Goal: Task Accomplishment & Management: Use online tool/utility

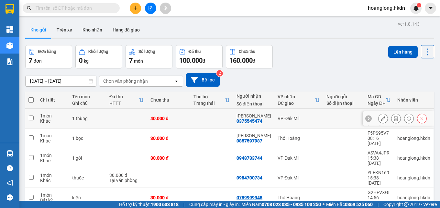
scroll to position [37, 0]
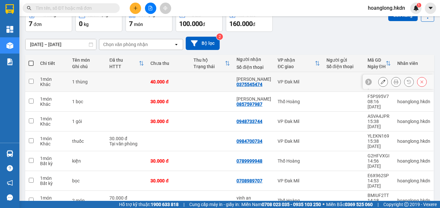
click at [205, 78] on td at bounding box center [211, 82] width 43 height 20
checkbox input "true"
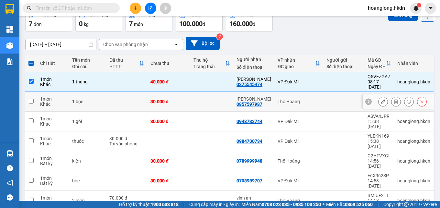
click at [201, 93] on td at bounding box center [211, 102] width 43 height 20
checkbox input "true"
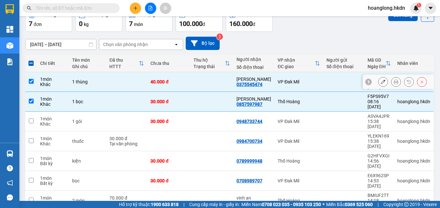
click at [338, 84] on td at bounding box center [344, 82] width 41 height 20
checkbox input "false"
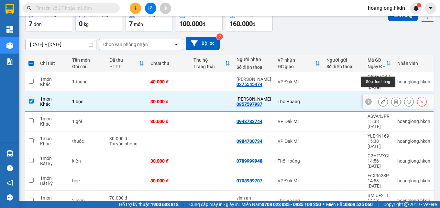
click at [379, 96] on button at bounding box center [383, 101] width 9 height 11
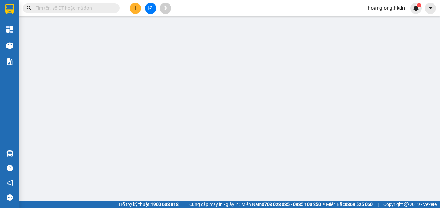
type input "0857597987"
type input "30.000"
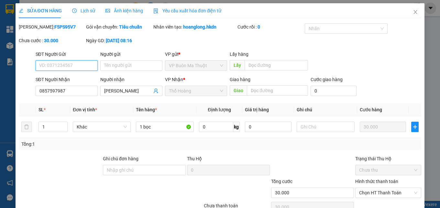
click at [368, 174] on span "Chưa thu" at bounding box center [389, 170] width 58 height 10
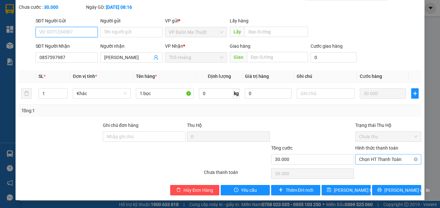
click at [371, 160] on span "Chọn HT Thanh Toán" at bounding box center [389, 159] width 58 height 10
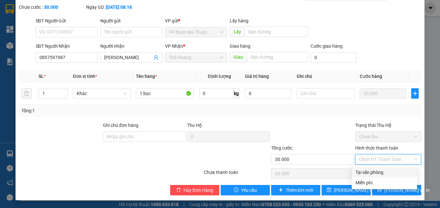
click at [371, 172] on div "Tại văn phòng" at bounding box center [385, 171] width 58 height 7
type input "0"
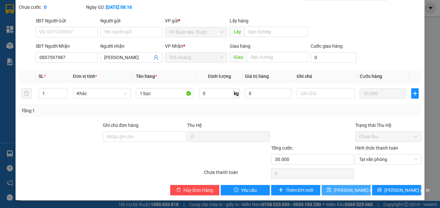
click at [335, 188] on span "Lưu thay đổi" at bounding box center [360, 189] width 52 height 7
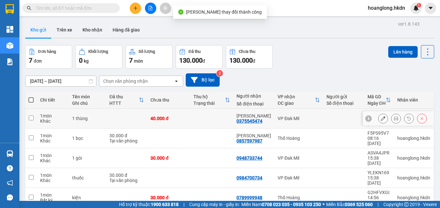
click at [295, 116] on div "VP Đak Mil" at bounding box center [299, 118] width 42 height 5
checkbox input "true"
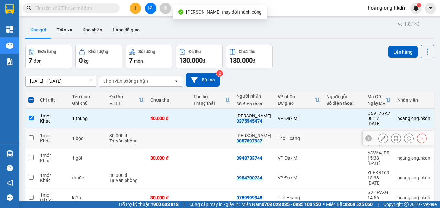
click at [300, 135] on div "Thổ Hoàng" at bounding box center [299, 137] width 42 height 5
checkbox input "true"
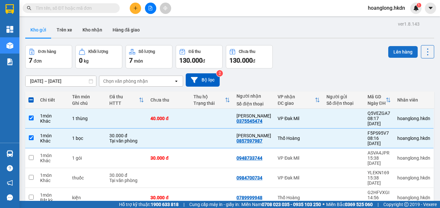
click at [392, 52] on button "Lên hàng" at bounding box center [403, 52] width 29 height 12
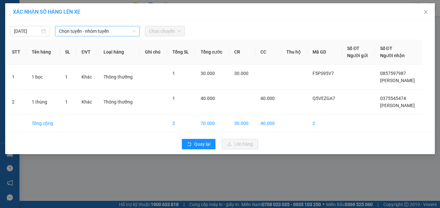
click at [126, 32] on span "Chọn tuyến - nhóm tuyến" at bounding box center [97, 31] width 77 height 10
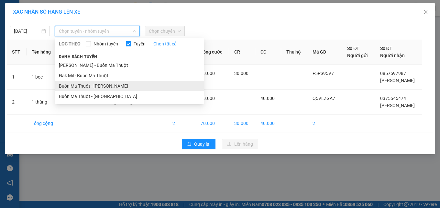
click at [113, 89] on li "Buôn Ma Thuột - [PERSON_NAME]" at bounding box center [129, 86] width 149 height 10
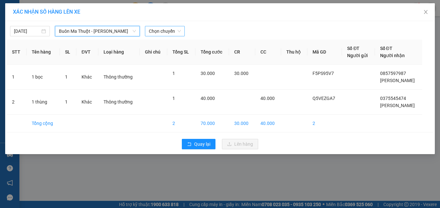
click at [154, 27] on span "Chọn chuyến" at bounding box center [165, 31] width 32 height 10
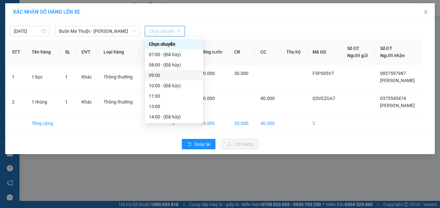
click at [170, 74] on div "09:00" at bounding box center [174, 75] width 51 height 7
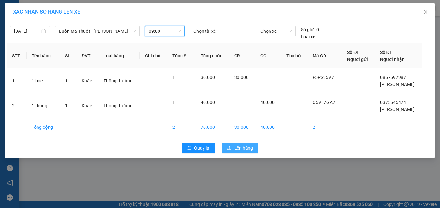
click at [242, 146] on span "Lên hàng" at bounding box center [243, 147] width 19 height 7
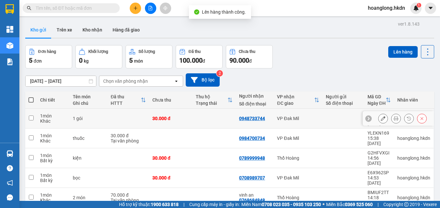
click at [216, 116] on td at bounding box center [214, 118] width 43 height 20
checkbox input "true"
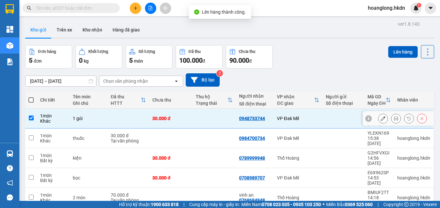
click at [213, 148] on td at bounding box center [214, 158] width 43 height 20
checkbox input "true"
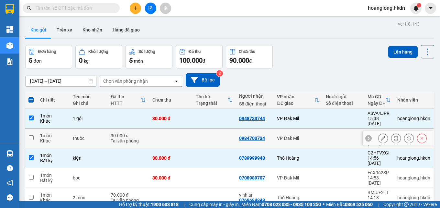
click at [211, 134] on td at bounding box center [214, 138] width 43 height 20
checkbox input "true"
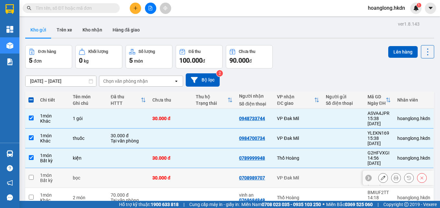
click at [209, 168] on td at bounding box center [214, 178] width 43 height 20
checkbox input "true"
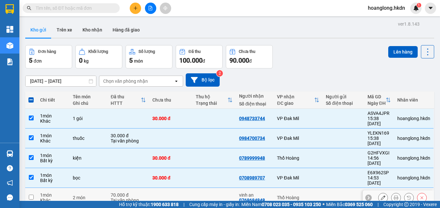
click at [207, 188] on td at bounding box center [214, 198] width 43 height 20
checkbox input "true"
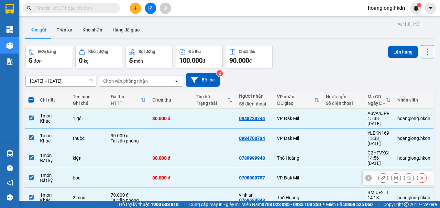
scroll to position [30, 0]
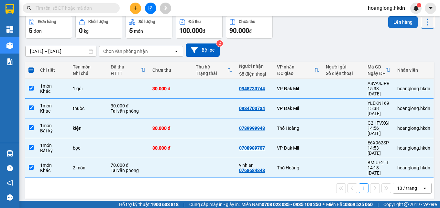
click at [392, 26] on button "Lên hàng" at bounding box center [403, 22] width 29 height 12
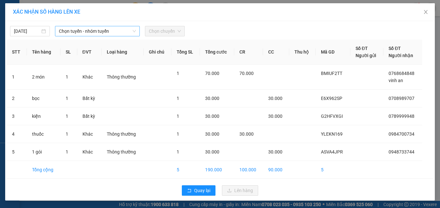
click at [66, 34] on span "Chọn tuyến - nhóm tuyến" at bounding box center [97, 31] width 77 height 10
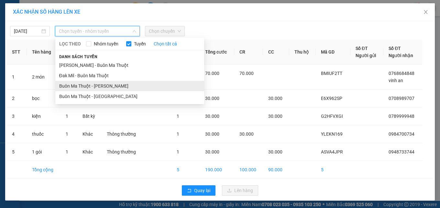
click at [76, 87] on li "Buôn Ma Thuột - [PERSON_NAME]" at bounding box center [129, 86] width 149 height 10
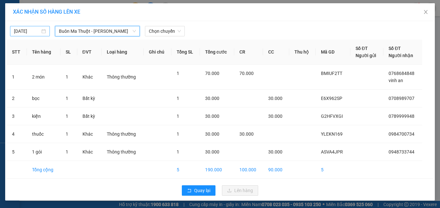
click at [27, 33] on input "[DATE]" at bounding box center [27, 31] width 26 height 7
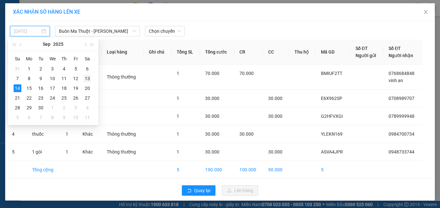
click at [89, 77] on div "13" at bounding box center [88, 78] width 8 height 8
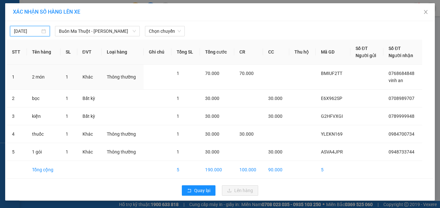
type input "13/09/2025"
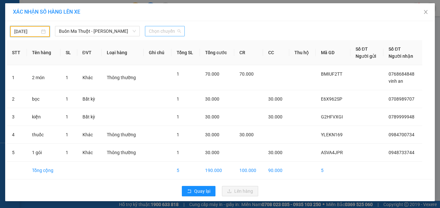
click at [170, 30] on span "Chọn chuyến" at bounding box center [165, 31] width 32 height 10
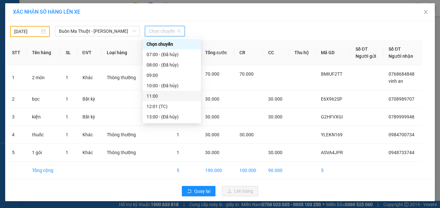
scroll to position [52, 0]
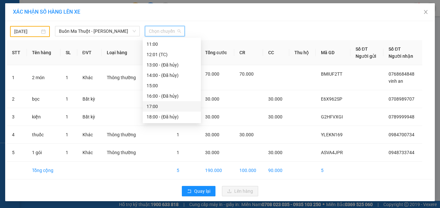
click at [167, 105] on div "17:00" at bounding box center [172, 106] width 51 height 7
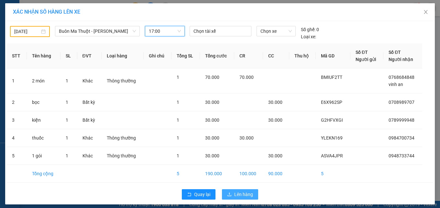
click at [246, 194] on span "Lên hàng" at bounding box center [243, 193] width 19 height 7
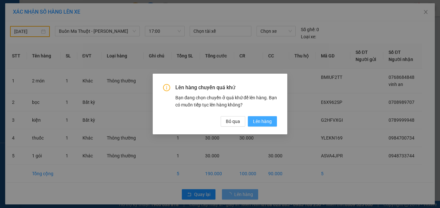
click at [267, 123] on span "Lên hàng" at bounding box center [262, 121] width 19 height 7
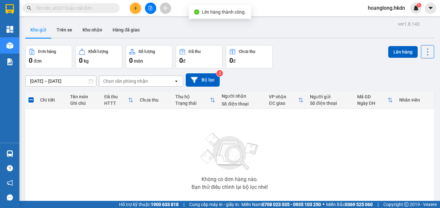
scroll to position [36, 0]
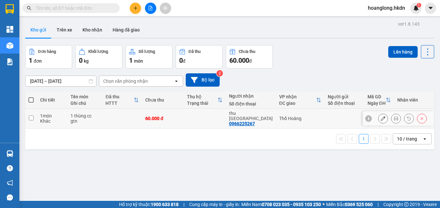
click at [125, 122] on td at bounding box center [122, 118] width 40 height 20
checkbox input "true"
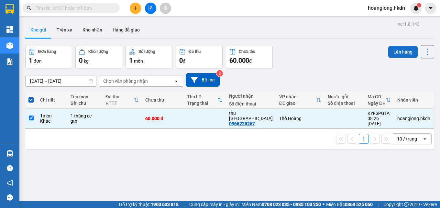
click at [412, 50] on button "Lên hàng" at bounding box center [403, 52] width 29 height 12
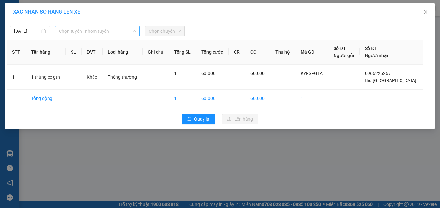
click at [115, 29] on span "Chọn tuyến - nhóm tuyến" at bounding box center [97, 31] width 77 height 10
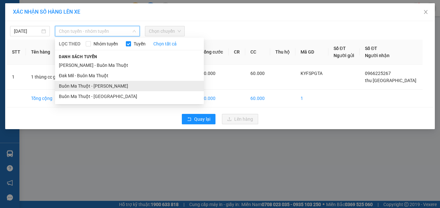
click at [108, 87] on li "Buôn Ma Thuột - Đak Mil" at bounding box center [129, 86] width 149 height 10
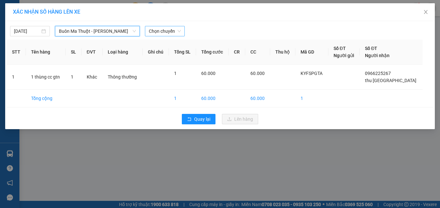
click at [153, 31] on span "Chọn chuyến" at bounding box center [165, 31] width 32 height 10
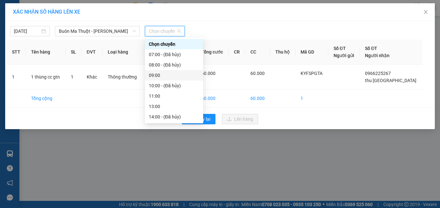
click at [176, 75] on div "09:00" at bounding box center [174, 75] width 51 height 7
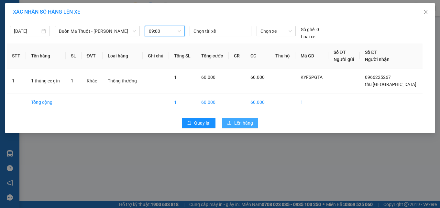
click at [236, 124] on span "Lên hàng" at bounding box center [243, 122] width 19 height 7
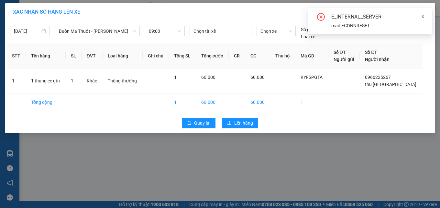
click at [425, 16] on icon "close" at bounding box center [423, 16] width 5 height 5
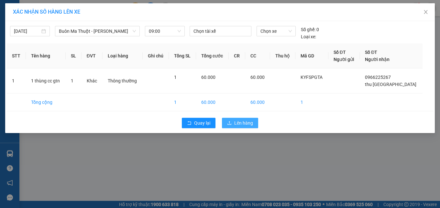
click at [247, 119] on button "Lên hàng" at bounding box center [240, 123] width 36 height 10
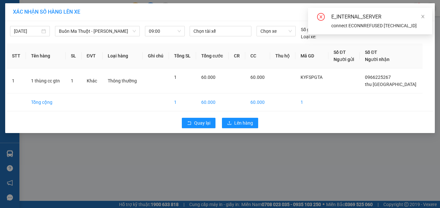
click at [397, 26] on div "connect ECONNREFUSED 10.9.0.165:5432" at bounding box center [378, 25] width 93 height 7
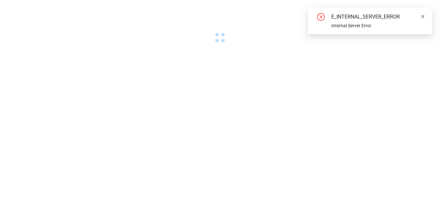
click at [423, 17] on icon "close" at bounding box center [423, 16] width 5 height 5
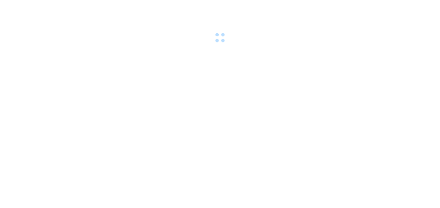
click at [118, 108] on body at bounding box center [220, 104] width 440 height 208
click at [150, 18] on div at bounding box center [220, 22] width 440 height 45
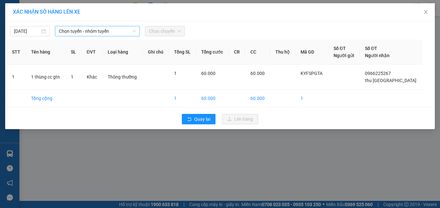
click at [112, 30] on span "Chọn tuyến - nhóm tuyến" at bounding box center [97, 31] width 77 height 10
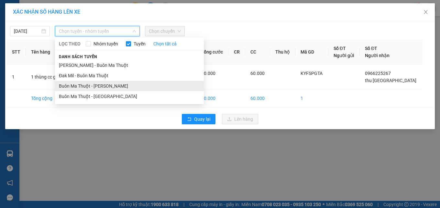
click at [111, 86] on li "Buôn Ma Thuột - [PERSON_NAME]" at bounding box center [129, 86] width 149 height 10
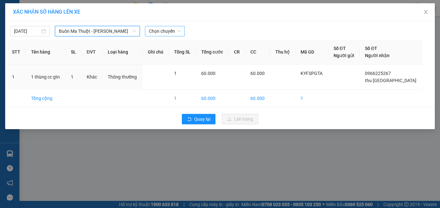
click at [175, 32] on span "Chọn chuyến" at bounding box center [165, 31] width 32 height 10
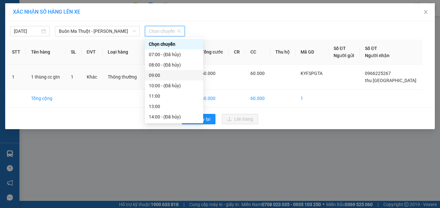
click at [171, 74] on div "09:00" at bounding box center [174, 75] width 51 height 7
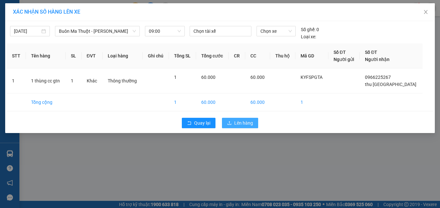
click at [243, 121] on span "Lên hàng" at bounding box center [243, 122] width 19 height 7
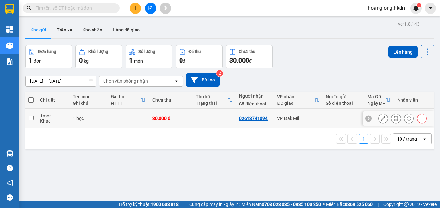
click at [211, 114] on td at bounding box center [214, 118] width 43 height 20
checkbox input "true"
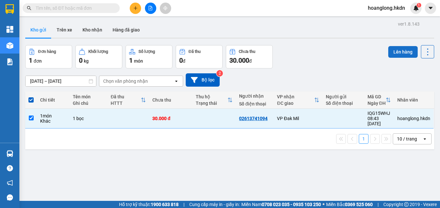
click at [391, 52] on button "Lên hàng" at bounding box center [403, 52] width 29 height 12
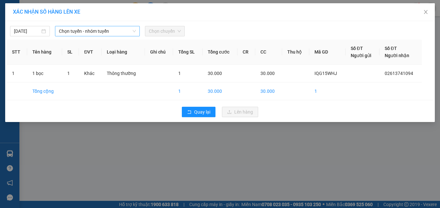
click at [73, 31] on span "Chọn tuyến - nhóm tuyến" at bounding box center [97, 31] width 77 height 10
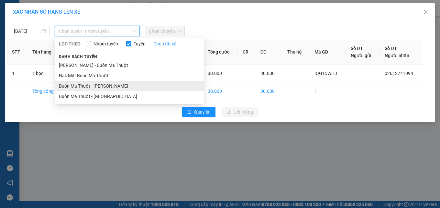
click at [93, 86] on li "Buôn Ma Thuột - [PERSON_NAME]" at bounding box center [129, 86] width 149 height 10
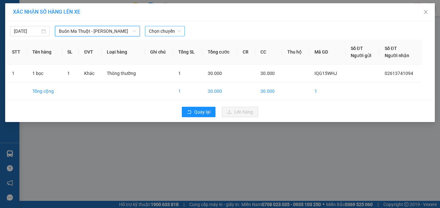
click at [169, 32] on span "Chọn chuyến" at bounding box center [165, 31] width 32 height 10
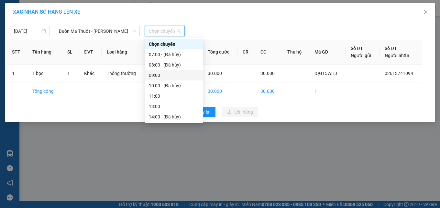
click at [174, 72] on div "09:00" at bounding box center [174, 75] width 51 height 7
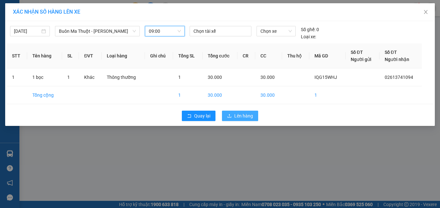
click at [254, 114] on button "Lên hàng" at bounding box center [240, 115] width 36 height 10
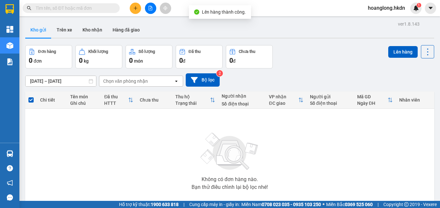
click at [193, 29] on div "Kho gửi Trên xe Kho nhận Hàng đã giao" at bounding box center [229, 30] width 409 height 17
click at [65, 31] on button "Trên xe" at bounding box center [64, 30] width 26 height 16
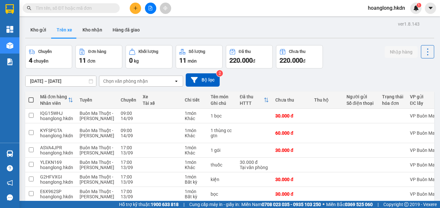
scroll to position [54, 0]
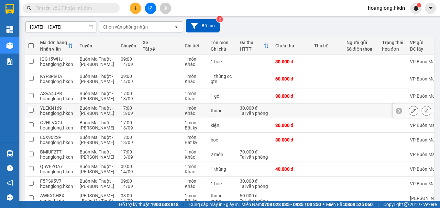
click at [311, 118] on td at bounding box center [327, 110] width 32 height 15
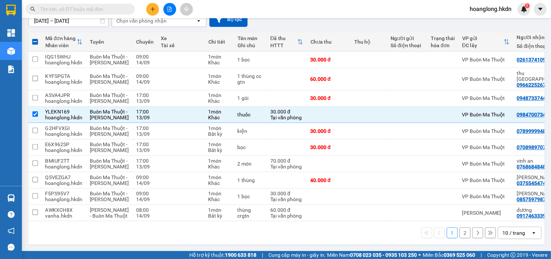
scroll to position [74, 0]
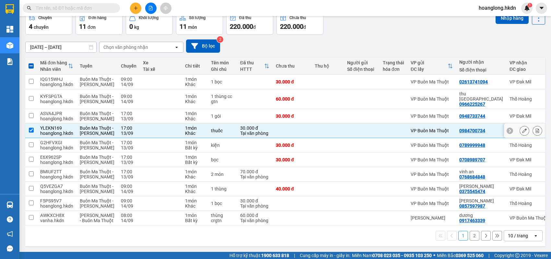
click at [297, 124] on td at bounding box center [291, 131] width 39 height 15
checkbox input "false"
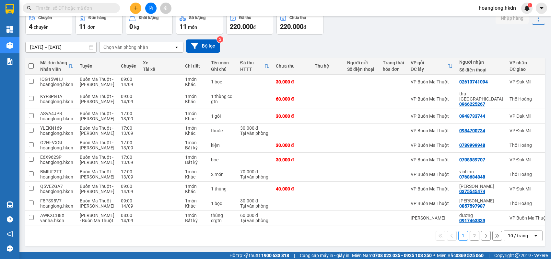
scroll to position [7, 0]
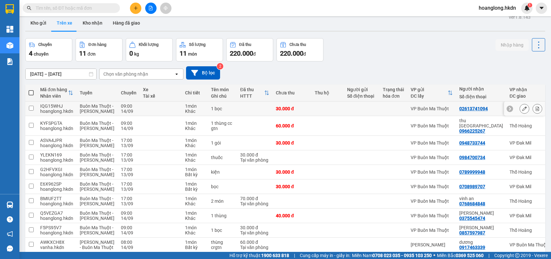
click at [237, 112] on td at bounding box center [255, 109] width 36 height 15
checkbox input "true"
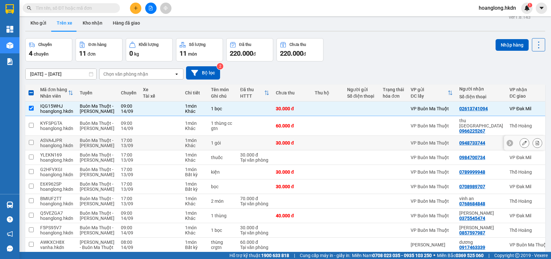
click at [226, 149] on td "1 gói" at bounding box center [222, 143] width 29 height 15
checkbox input "true"
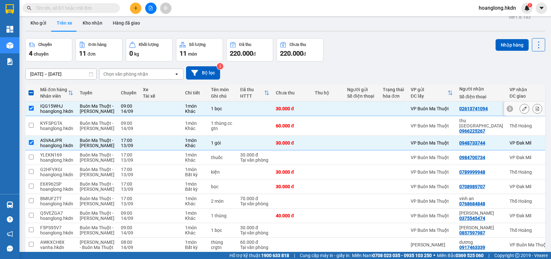
click at [279, 106] on td "30.000 đ" at bounding box center [291, 109] width 39 height 15
checkbox input "false"
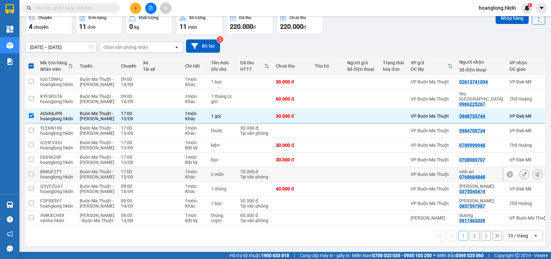
scroll to position [0, 0]
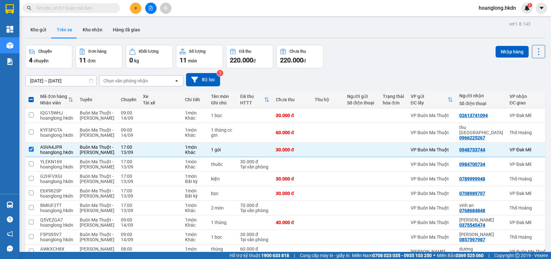
click at [53, 81] on input "[DATE] – [DATE]" at bounding box center [61, 81] width 71 height 10
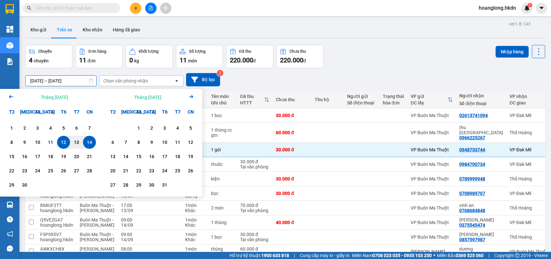
click at [77, 83] on input "[DATE] – [DATE]" at bounding box center [61, 81] width 71 height 10
click at [89, 142] on div "14" at bounding box center [89, 143] width 9 height 8
type input "[DATE] – / /"
click at [143, 84] on div "Chọn văn phòng nhận" at bounding box center [125, 81] width 45 height 6
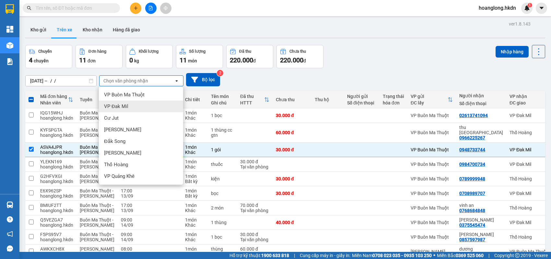
click at [146, 108] on div "VP Đak Mil" at bounding box center [141, 107] width 84 height 12
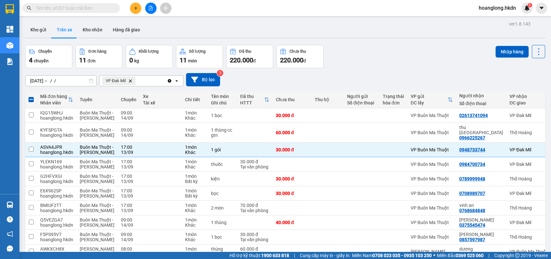
checkbox input "false"
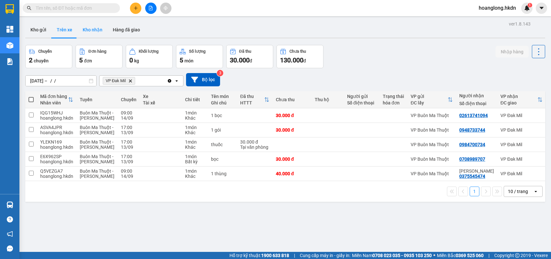
click at [101, 29] on button "Kho nhận" at bounding box center [92, 30] width 30 height 16
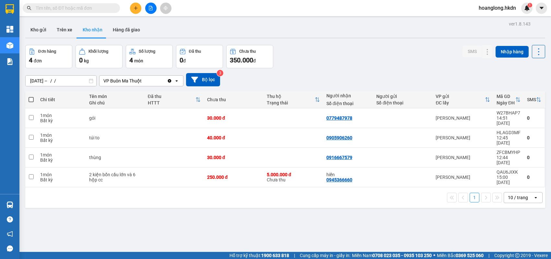
click at [147, 84] on div "VP Buôn Ma Thuột" at bounding box center [132, 81] width 67 height 10
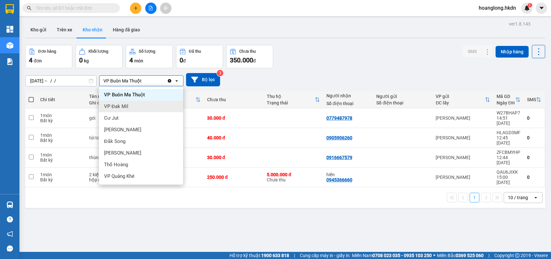
click at [138, 109] on div "VP Đak Mil" at bounding box center [141, 107] width 84 height 12
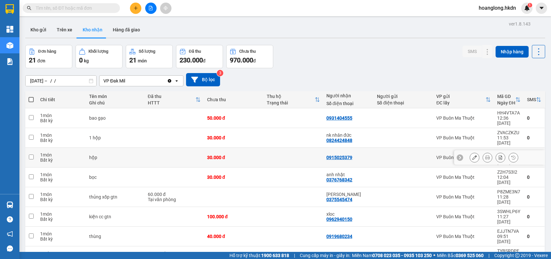
scroll to position [30, 0]
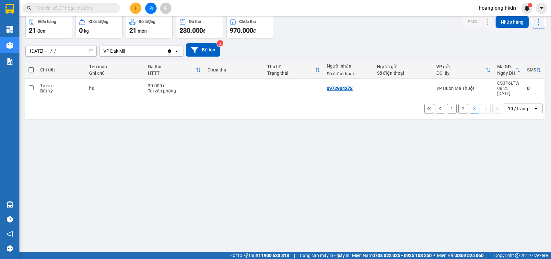
click at [440, 104] on button "1" at bounding box center [452, 109] width 10 height 10
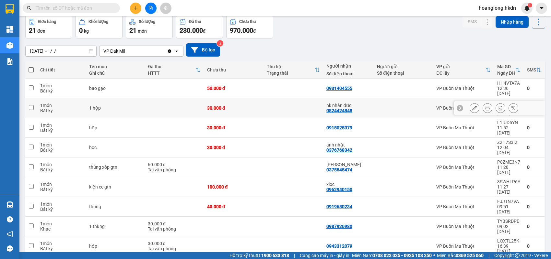
scroll to position [0, 0]
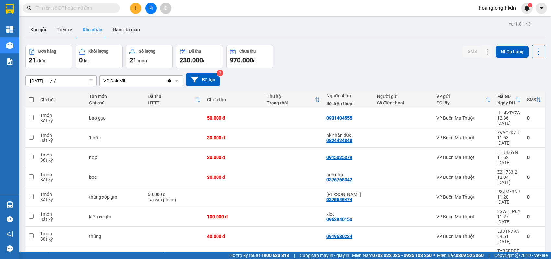
click at [176, 80] on icon "open" at bounding box center [176, 80] width 5 height 5
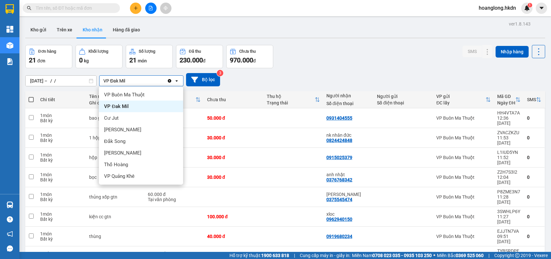
click at [332, 78] on div "[DATE] – / / Press the down arrow key to interact with the calendar and select …" at bounding box center [284, 79] width 519 height 13
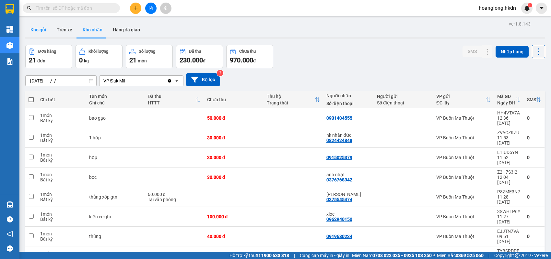
click at [39, 31] on button "Kho gửi" at bounding box center [38, 30] width 26 height 16
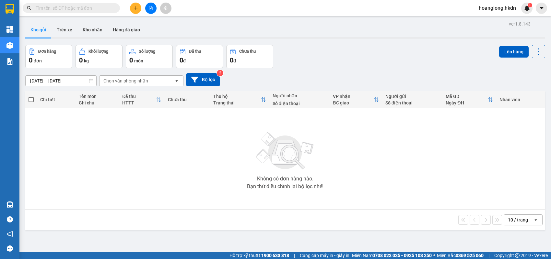
click at [236, 27] on div "Kho gửi Trên xe Kho nhận Hàng đã giao" at bounding box center [284, 30] width 519 height 17
click at [95, 28] on button "Kho nhận" at bounding box center [92, 30] width 30 height 16
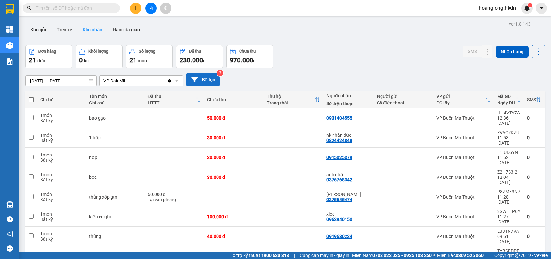
click at [208, 78] on button "Bộ lọc" at bounding box center [203, 79] width 34 height 13
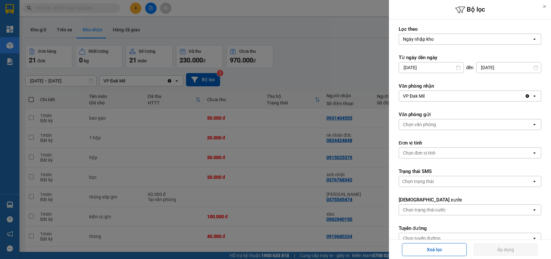
click at [318, 37] on div at bounding box center [275, 129] width 551 height 259
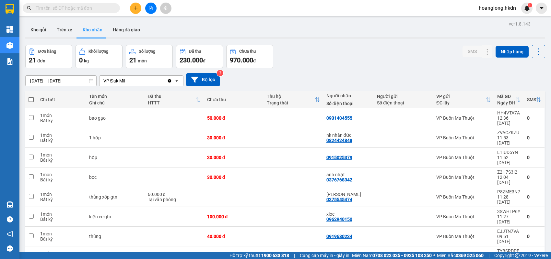
click at [135, 31] on button "Hàng đã giao" at bounding box center [127, 30] width 38 height 16
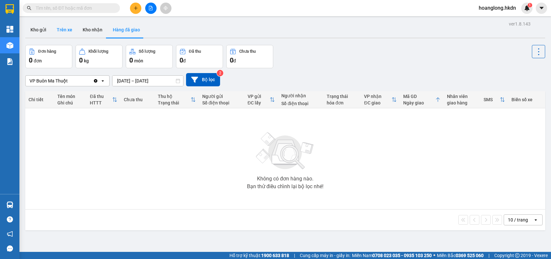
click at [65, 29] on button "Trên xe" at bounding box center [64, 30] width 26 height 16
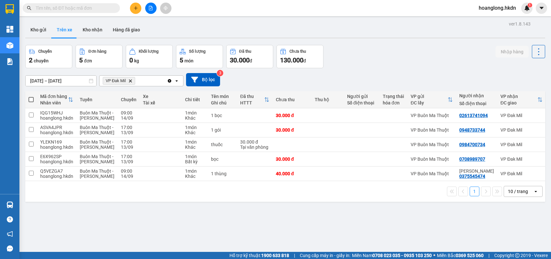
click at [58, 83] on input "[DATE] – [DATE]" at bounding box center [61, 81] width 71 height 10
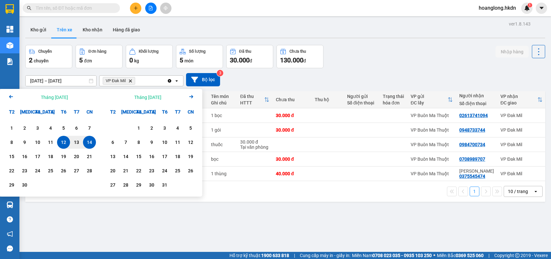
click at [90, 141] on div "14" at bounding box center [89, 143] width 9 height 8
type input "[DATE] – / /"
click at [279, 70] on div "[DATE] – / / Press the down arrow key to interact with the calendar and select …" at bounding box center [284, 79] width 519 height 23
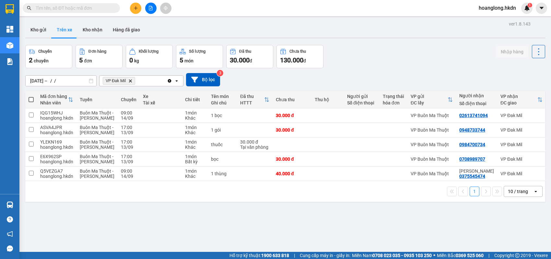
click at [146, 78] on div "VP Đak Mil Delete" at bounding box center [132, 81] width 67 height 10
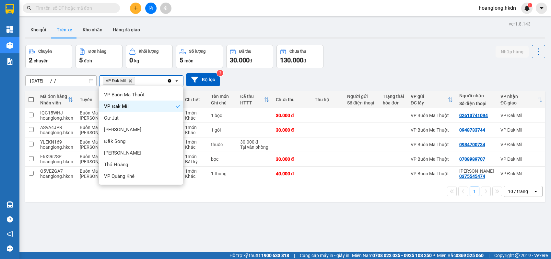
click at [154, 78] on div "VP Đak Mil Delete" at bounding box center [132, 81] width 67 height 10
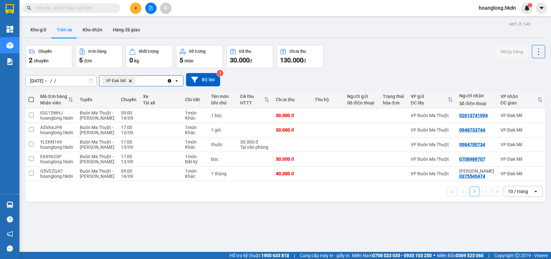
click at [315, 79] on div "[DATE] – / / Press the down arrow key to interact with the calendar and select …" at bounding box center [284, 79] width 519 height 13
